Goal: Task Accomplishment & Management: Use online tool/utility

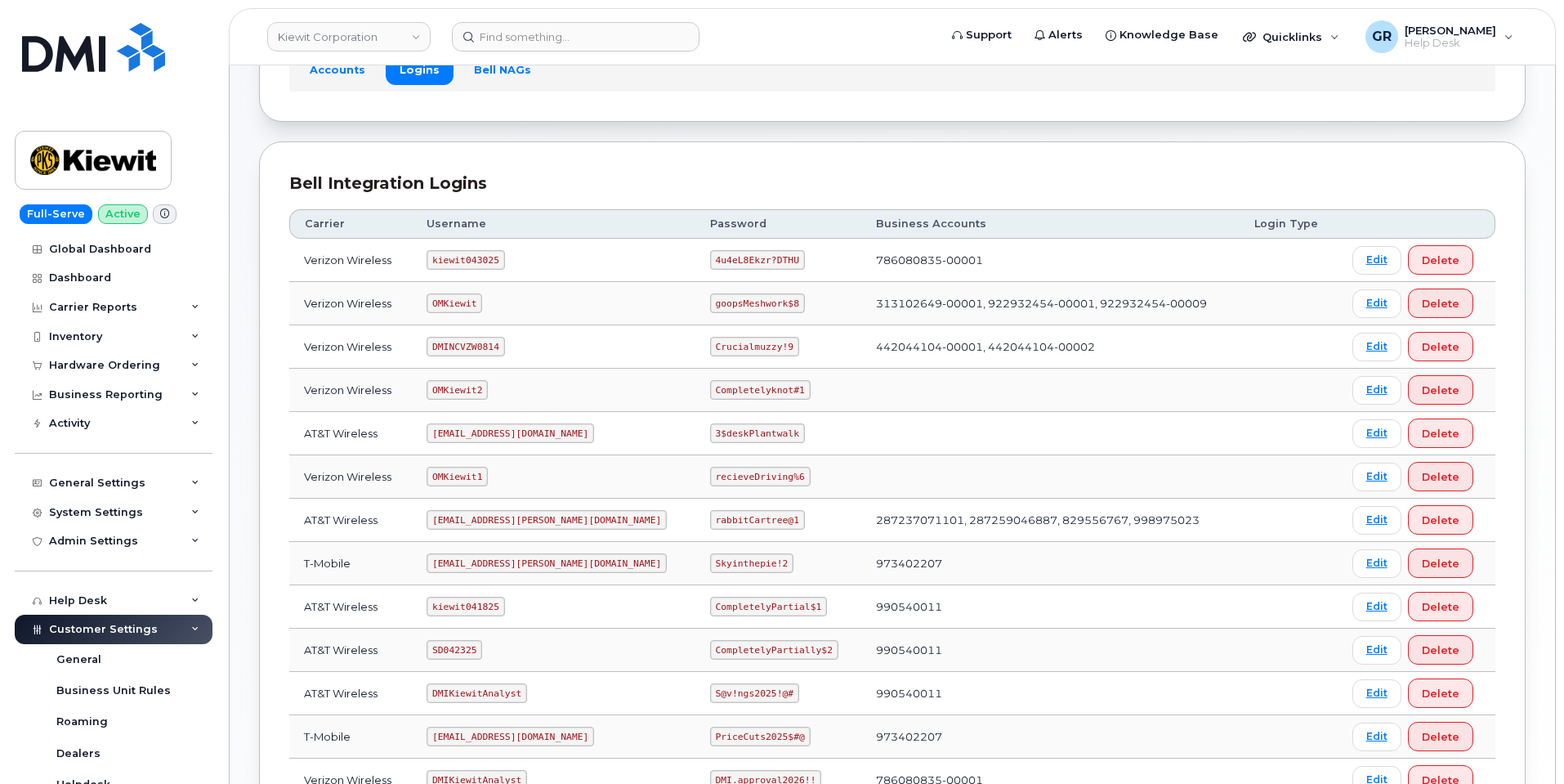
scroll to position [163, 0]
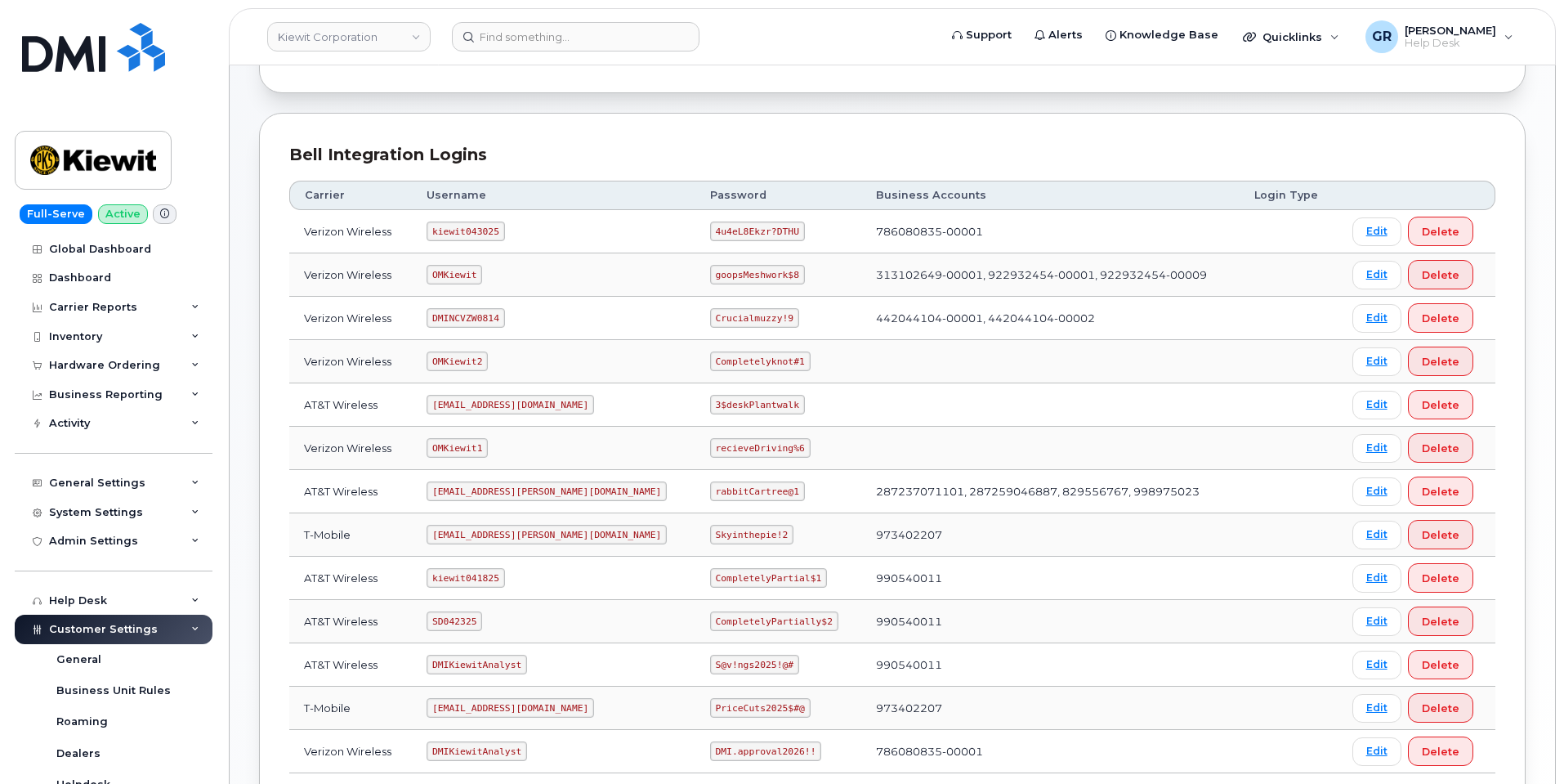
click at [710, 232] on code "4u4eL8Ekzr?DTHU" at bounding box center [757, 232] width 95 height 20
click at [710, 232] on code "4u4eL8Ekzr?DTHU" at bounding box center [757, 232] width 95 height 20
click at [710, 229] on code "4u4eL8Ekzr?DTHU" at bounding box center [757, 232] width 95 height 20
click at [710, 228] on code "4u4eL8Ekzr?DTHU" at bounding box center [757, 232] width 95 height 20
click at [710, 227] on code "4u4eL8Ekzr?DTHU" at bounding box center [757, 232] width 95 height 20
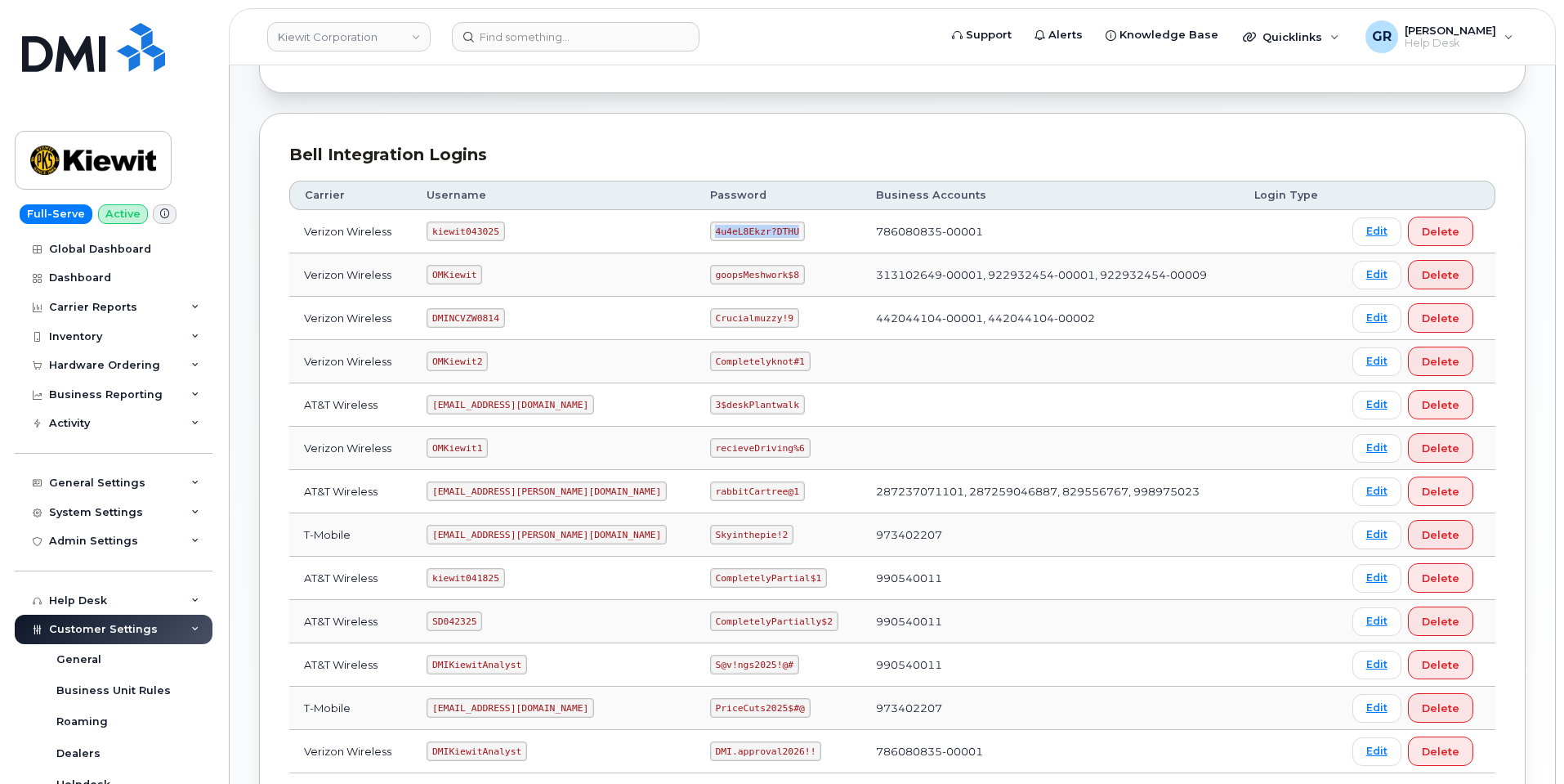
click at [710, 227] on code "4u4eL8Ekzr?DTHU" at bounding box center [757, 232] width 95 height 20
copy code "4u4eL8Ekzr?DTHU"
